Goal: Task Accomplishment & Management: Manage account settings

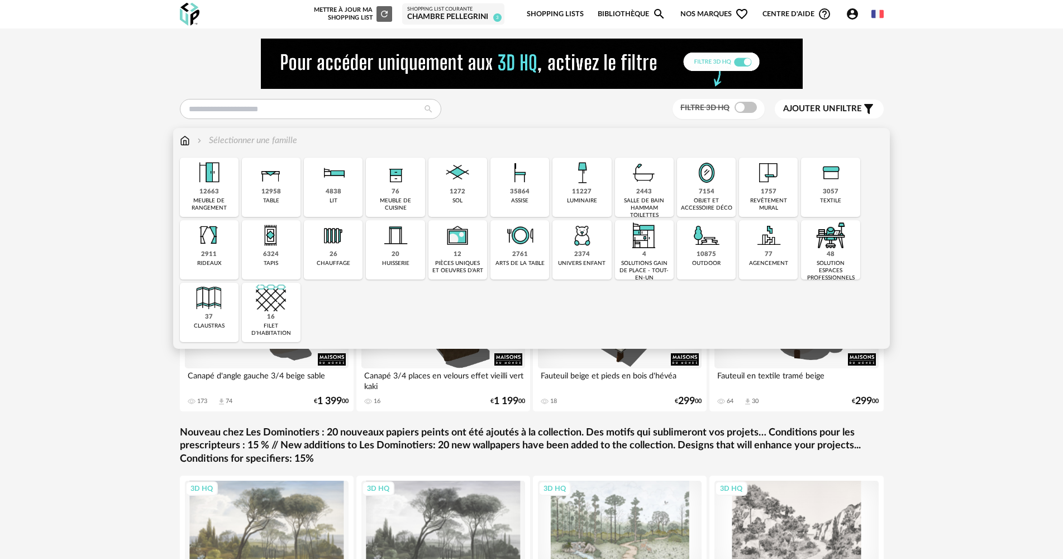
click at [568, 208] on div "11227 luminaire" at bounding box center [581, 187] width 59 height 59
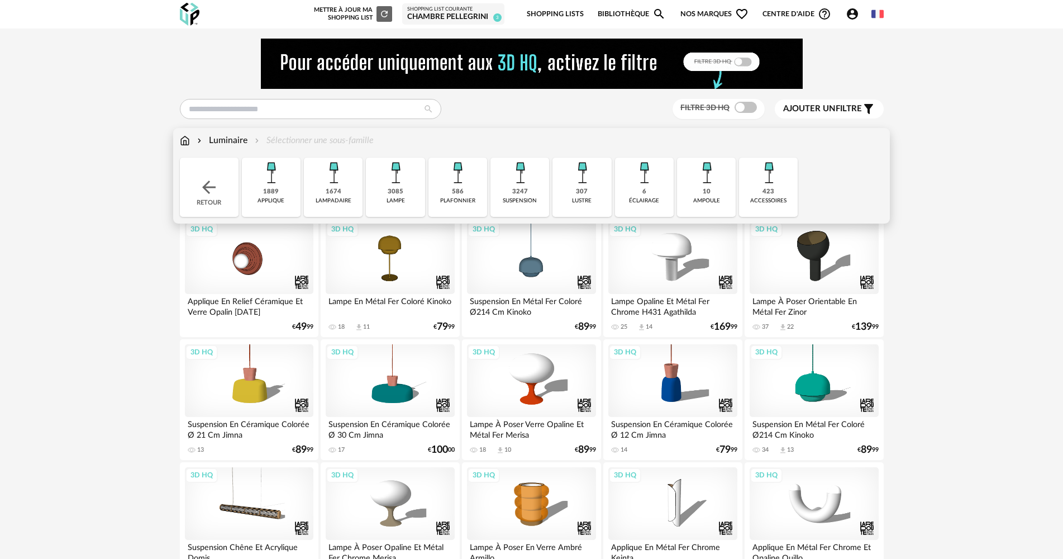
click at [280, 192] on div "1889 applique" at bounding box center [271, 187] width 59 height 59
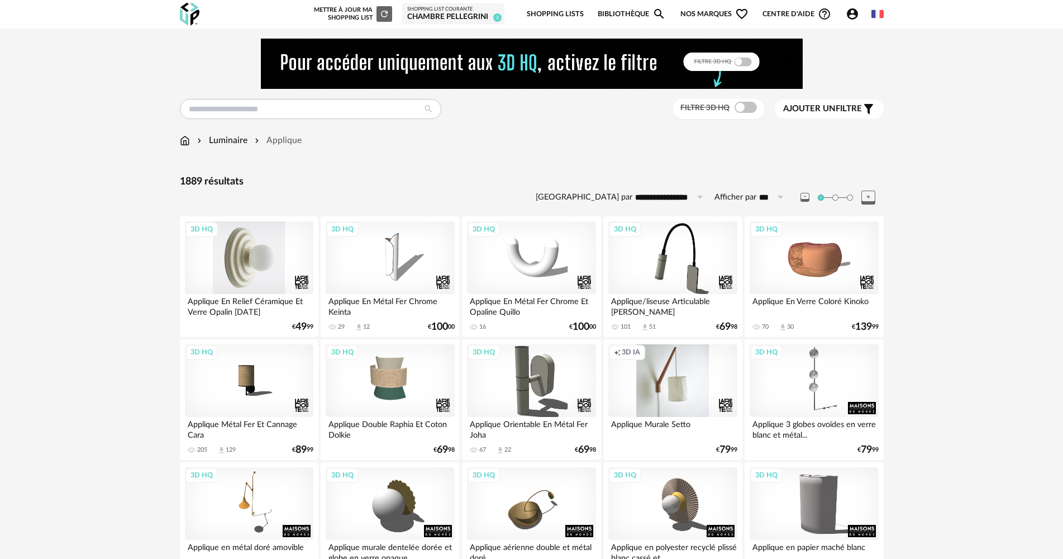
click at [251, 250] on div "3D HQ" at bounding box center [249, 257] width 128 height 73
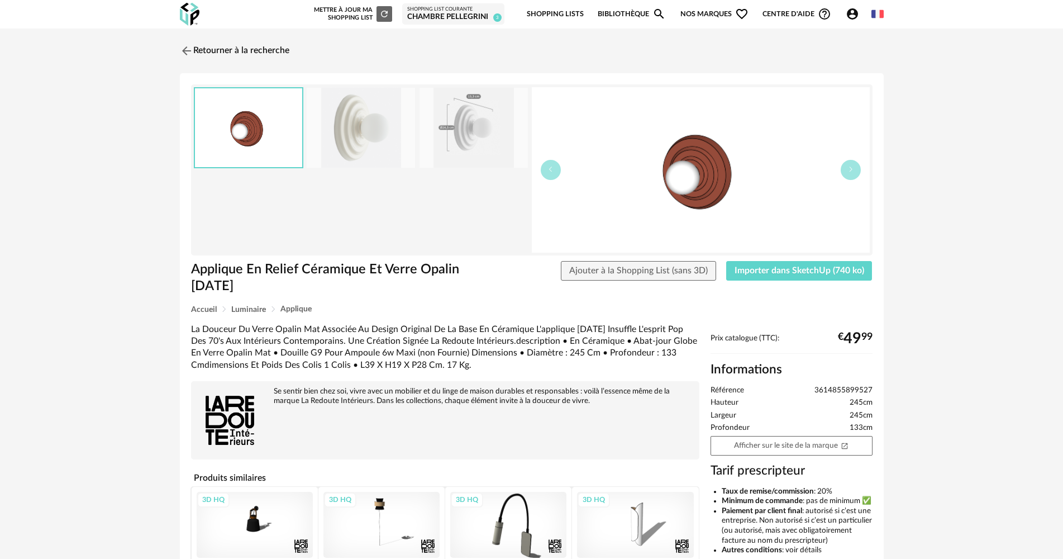
scroll to position [56, 0]
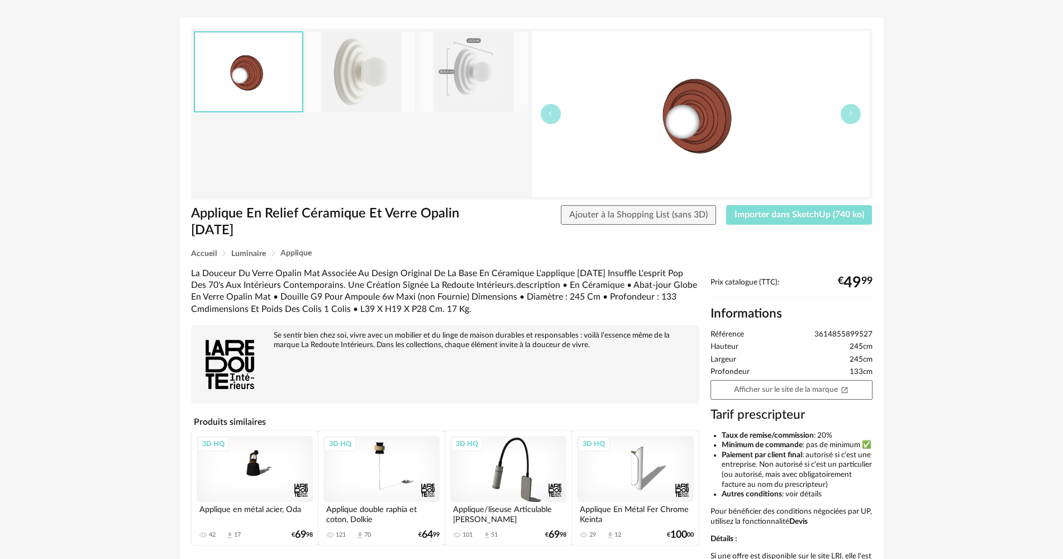
click at [764, 213] on span "Importer dans SketchUp (740 ko)" at bounding box center [799, 214] width 130 height 9
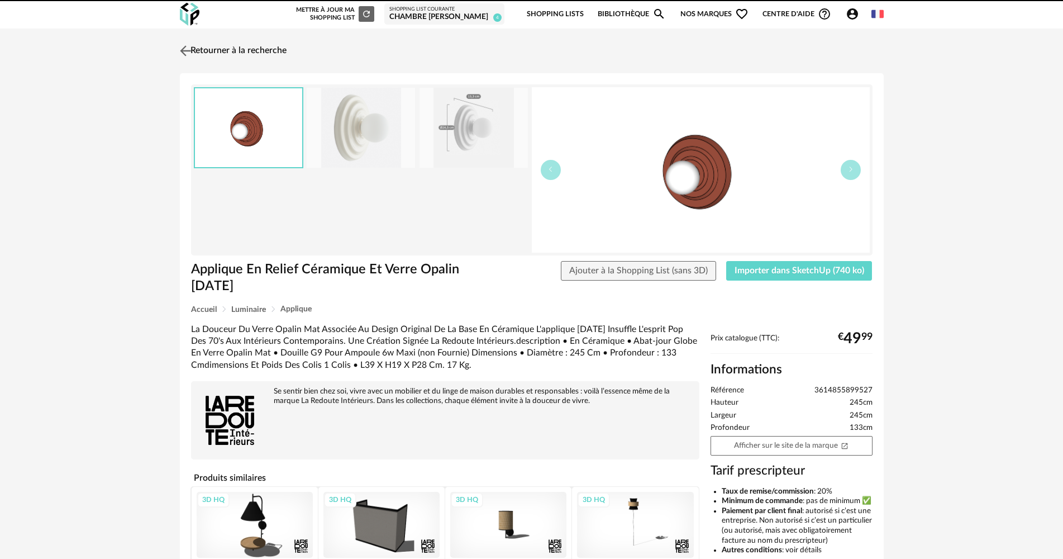
click at [281, 51] on link "Retourner à la recherche" at bounding box center [231, 51] width 109 height 25
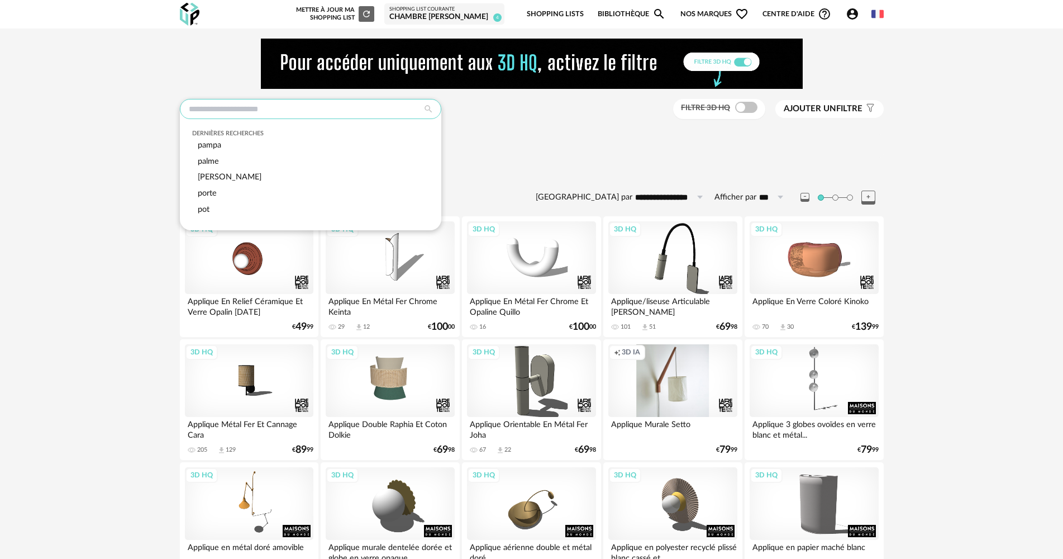
click at [285, 116] on input "text" at bounding box center [310, 109] width 261 height 20
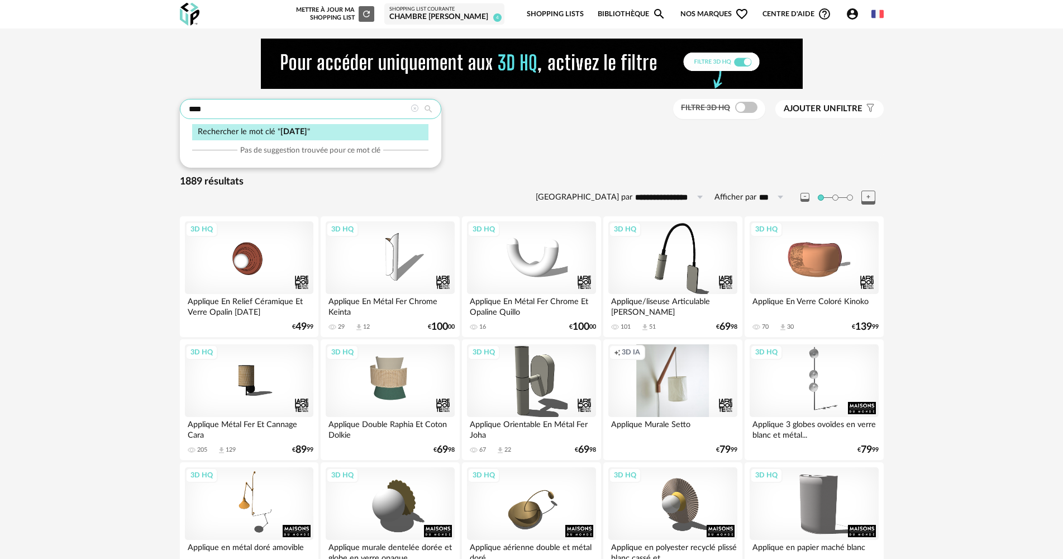
type input "****"
type input "**********"
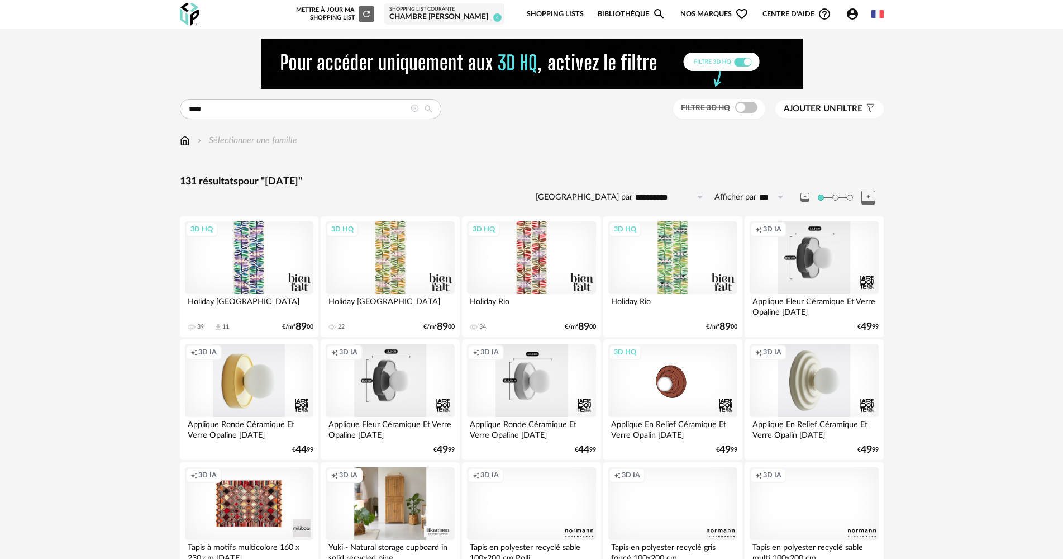
click at [557, 375] on div "Creation icon 3D IA" at bounding box center [531, 380] width 128 height 73
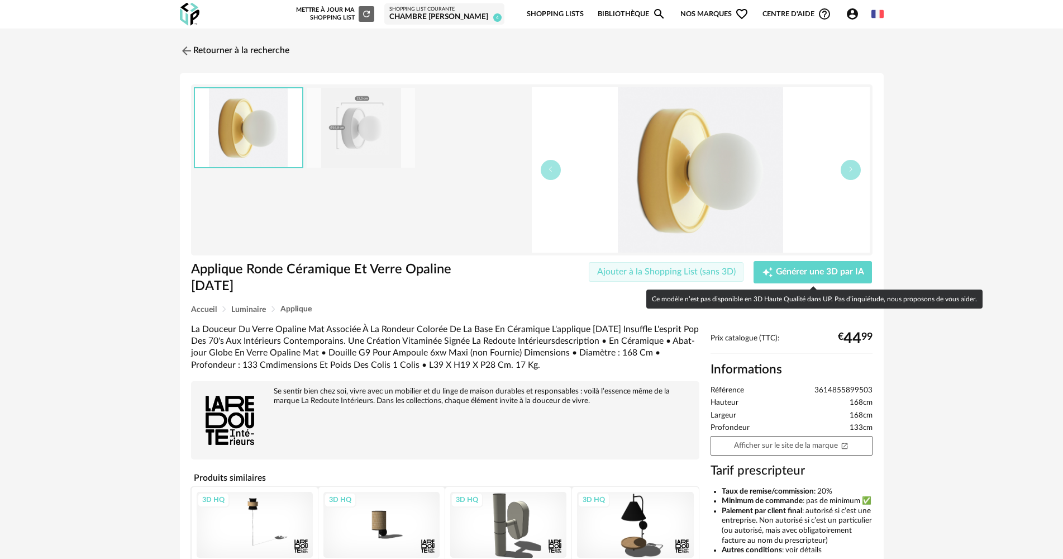
click at [683, 269] on span "Ajouter à la Shopping List (sans 3D)" at bounding box center [666, 271] width 139 height 9
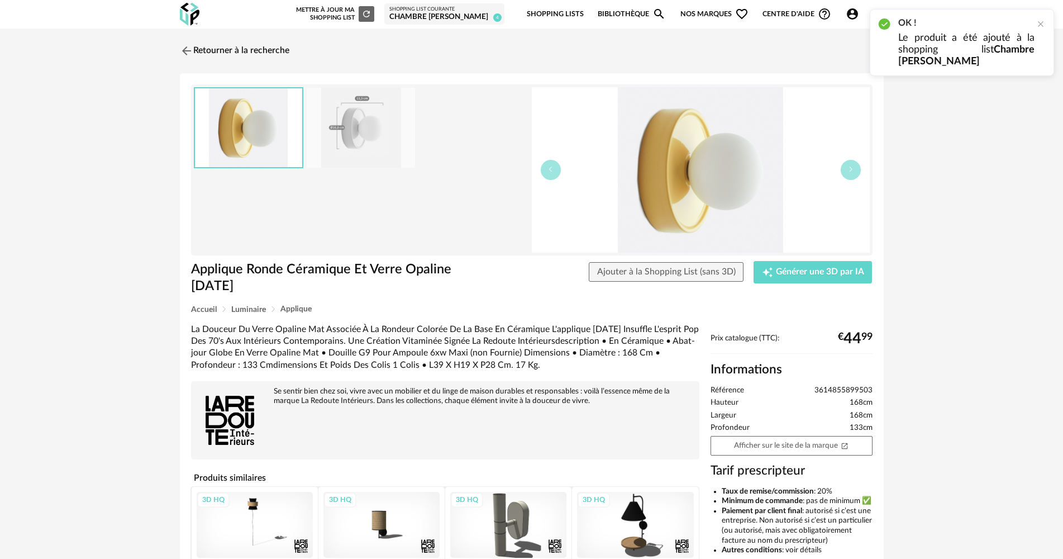
click at [479, 12] on div "Shopping List courante" at bounding box center [444, 9] width 110 height 7
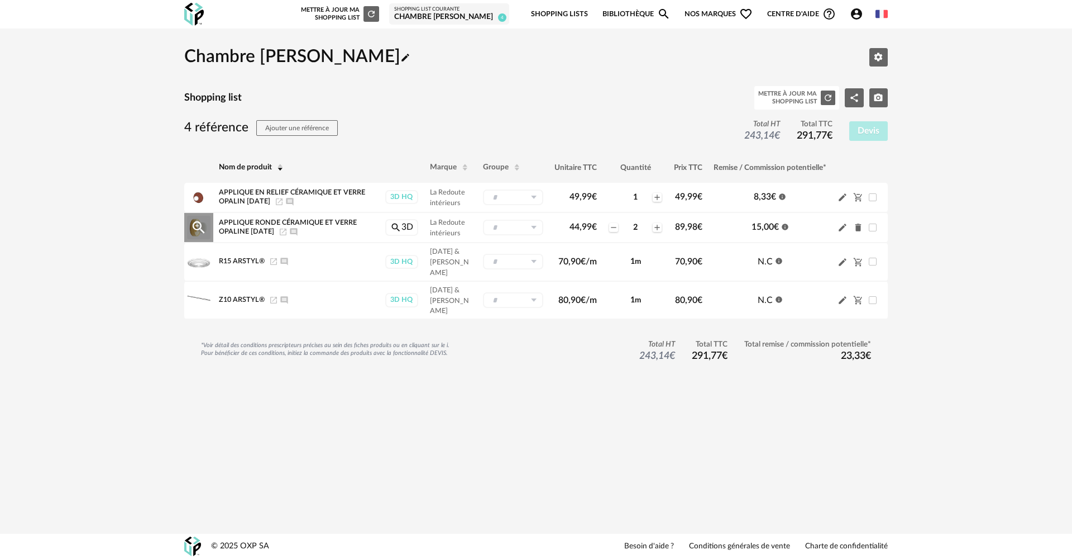
click at [844, 228] on icon "Pencil icon" at bounding box center [843, 227] width 10 height 10
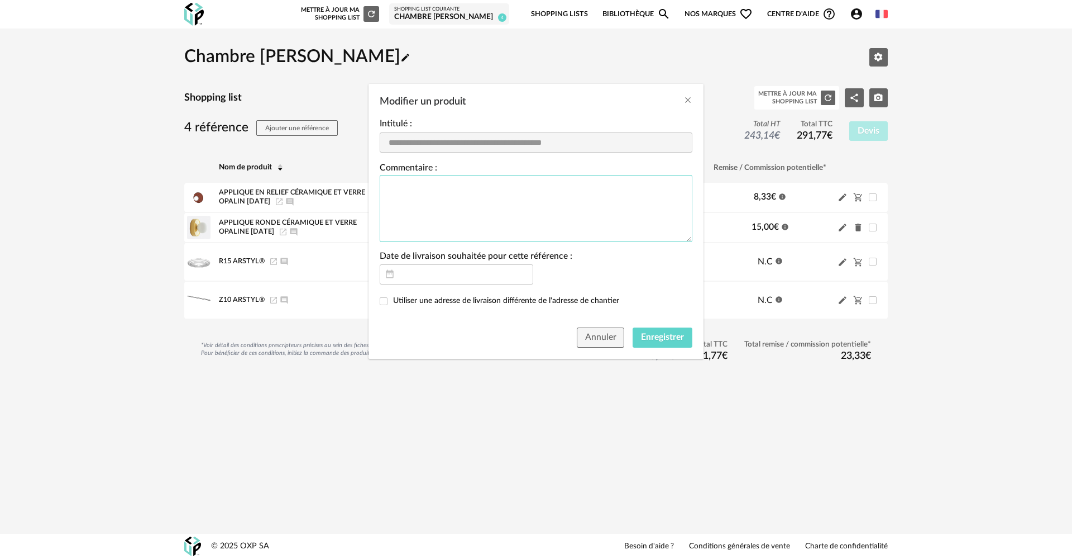
click at [530, 195] on textarea "Modifier un produit" at bounding box center [536, 208] width 313 height 67
type textarea "*"
type textarea "**********"
click at [667, 337] on span "Enregistrer" at bounding box center [662, 336] width 43 height 9
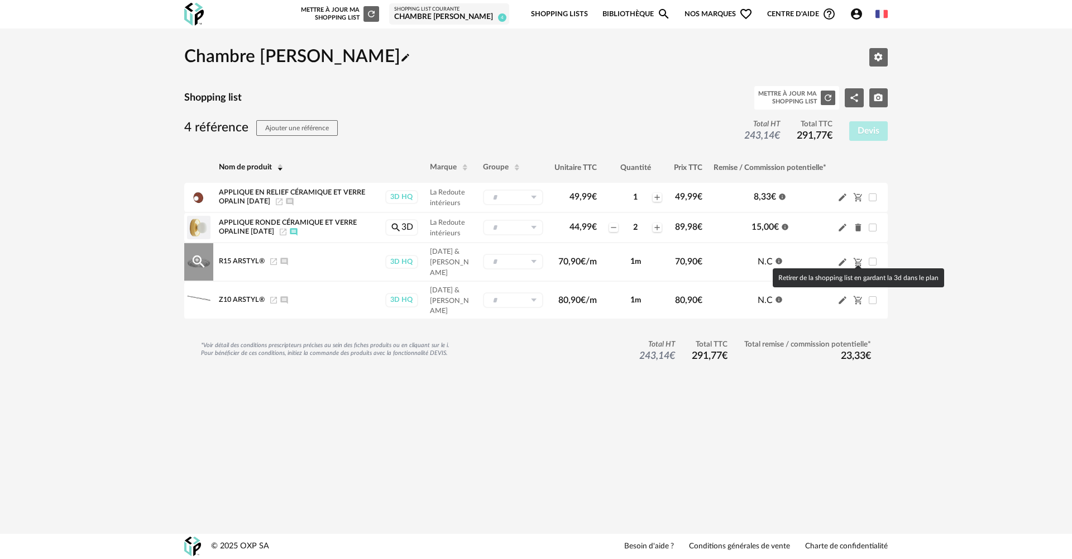
click at [856, 257] on icon "Cart Minus icon" at bounding box center [858, 262] width 10 height 10
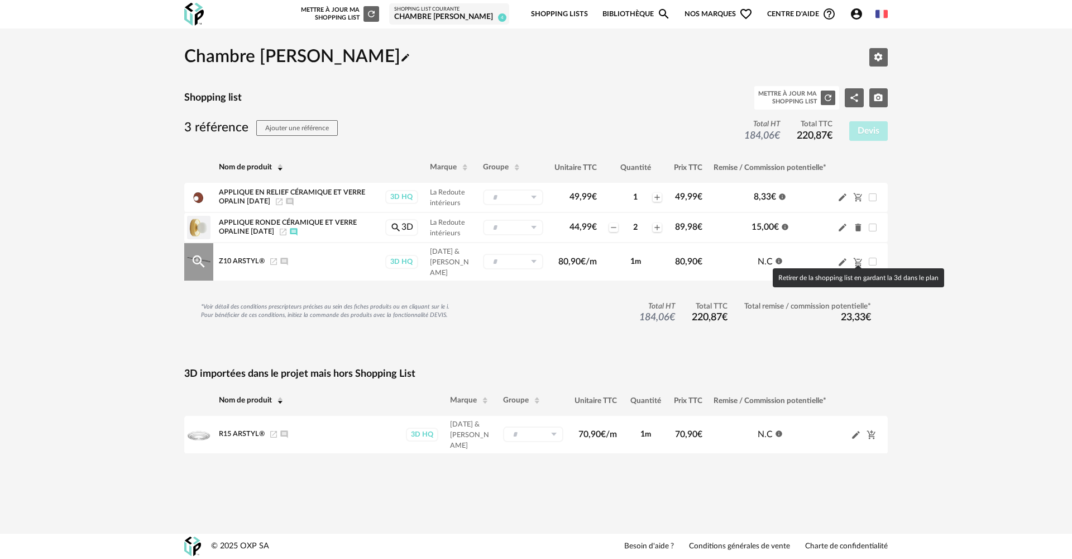
click at [857, 261] on icon "Cart Minus icon" at bounding box center [858, 262] width 10 height 10
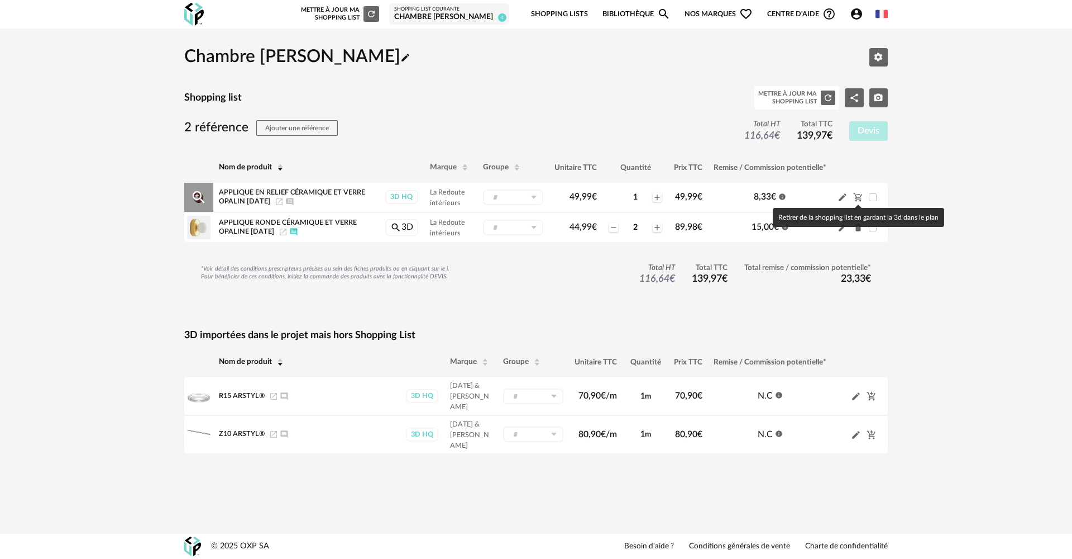
click at [857, 200] on icon "Cart Minus icon" at bounding box center [858, 197] width 10 height 10
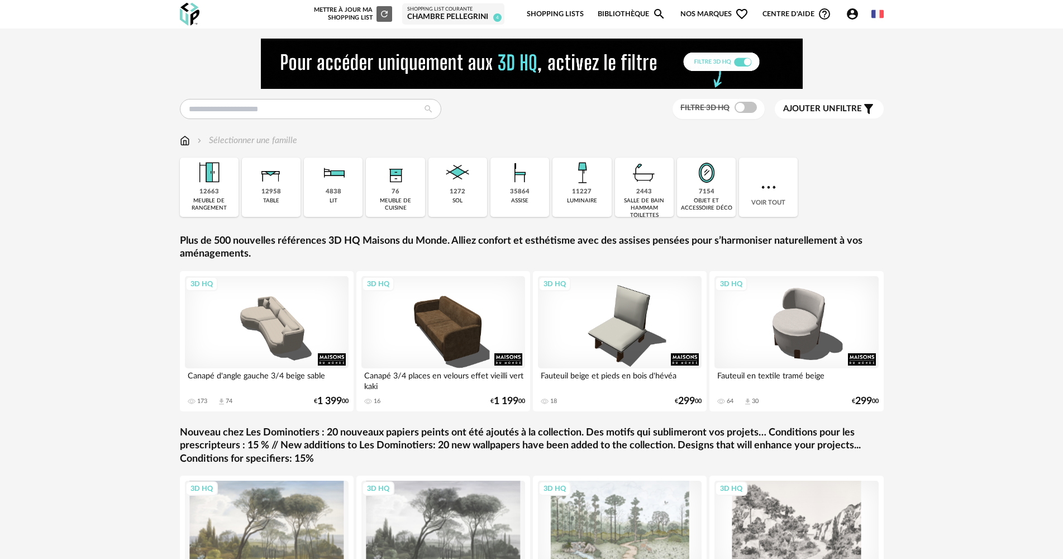
click at [452, 16] on div "Chambre PELLEGRINI" at bounding box center [453, 17] width 92 height 10
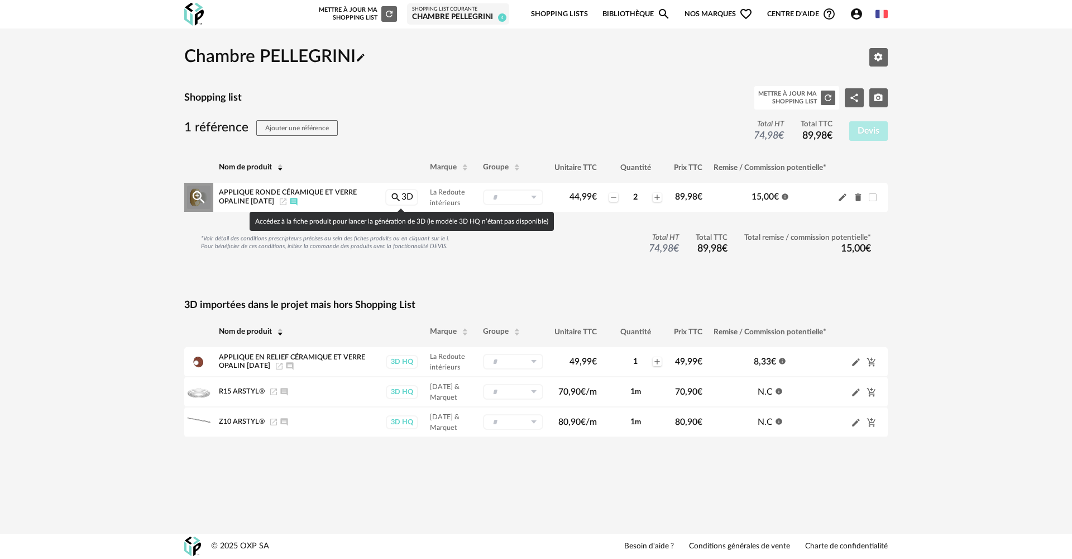
click at [408, 194] on link "Magnify icon 3D" at bounding box center [401, 197] width 33 height 17
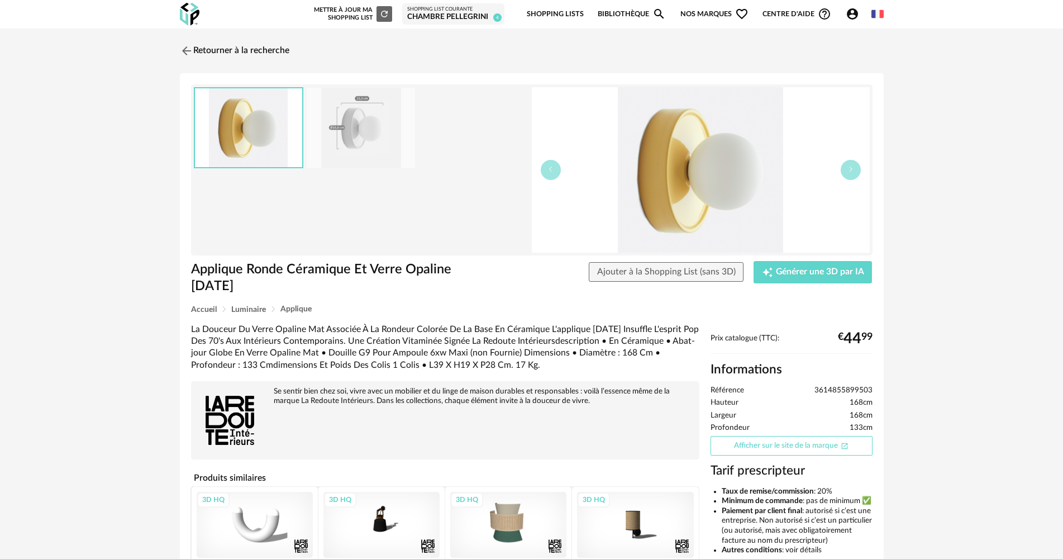
click at [810, 449] on link "Afficher sur le site de la marque Open In New icon" at bounding box center [791, 446] width 162 height 20
